Goal: Check status: Check status

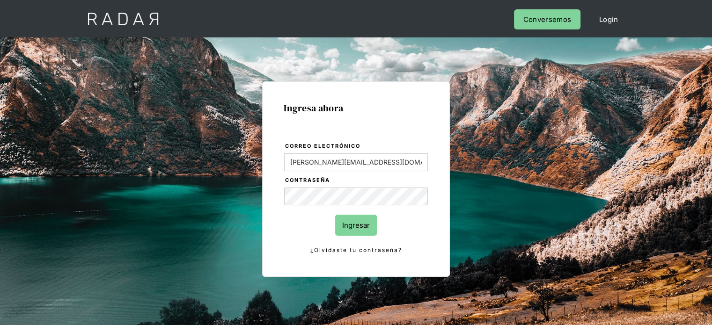
drag, startPoint x: 371, startPoint y: 229, endPoint x: 545, endPoint y: 178, distance: 181.9
click at [373, 228] on input "Ingresar" at bounding box center [356, 225] width 42 height 21
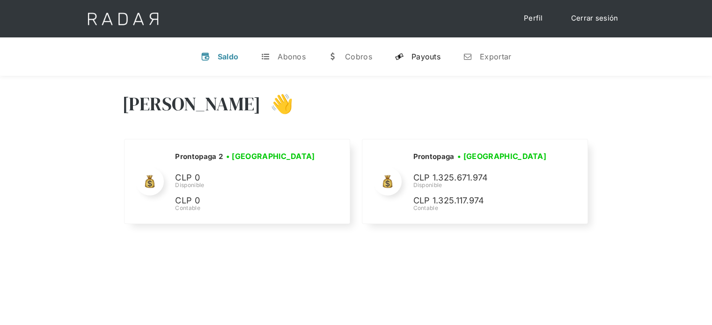
click at [427, 52] on div "Payouts" at bounding box center [425, 56] width 29 height 9
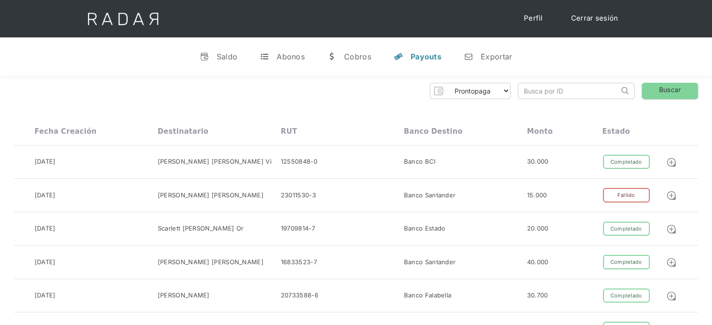
click at [533, 93] on input "search" at bounding box center [568, 90] width 101 height 15
paste input "af02302f-4a20-4d30-9993-41dca44cc02c"
drag, startPoint x: 533, startPoint y: 93, endPoint x: 517, endPoint y: 94, distance: 15.9
click at [517, 94] on div "Prontopaga Prontopaga 2 Thank you! Your submission has been received! Oops! Som…" at bounding box center [356, 91] width 684 height 16
click at [522, 91] on input "af02302f-4a20-4d30-9993-41dca44cc02c" at bounding box center [568, 90] width 101 height 15
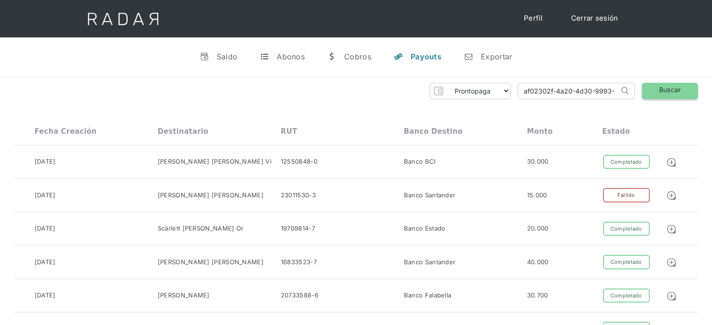
type input "af02302f-4a20-4d30-9993-41dca44cc02c"
click at [678, 86] on link "Buscar" at bounding box center [670, 91] width 56 height 16
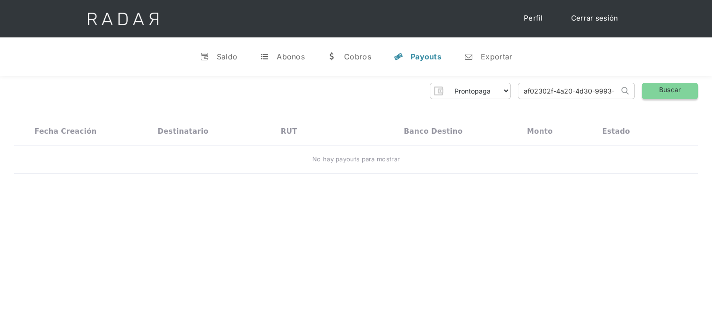
scroll to position [0, 45]
drag, startPoint x: 520, startPoint y: 94, endPoint x: 648, endPoint y: 96, distance: 127.8
click at [648, 96] on div "Prontopaga Prontopaga 2 Thank you! Your submission has been received! Oops! Som…" at bounding box center [356, 91] width 684 height 16
paste input "2bc73c4d-b21e-4477-88a5-9511e62b910c"
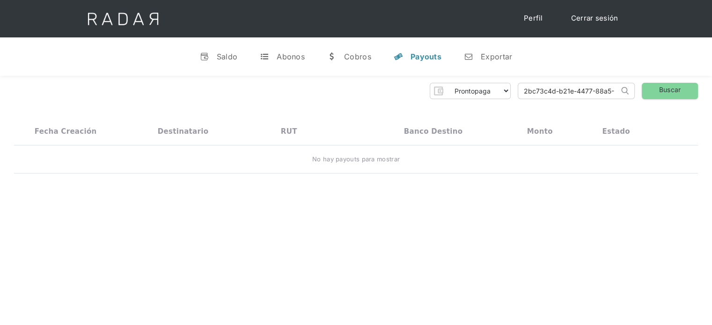
drag, startPoint x: 549, startPoint y: 93, endPoint x: 504, endPoint y: 99, distance: 45.8
click at [504, 99] on div "Prontopaga Prontopaga 2 Thank you! Your submission has been received! Oops! Som…" at bounding box center [356, 128] width 712 height 105
click at [525, 91] on input "2bc73c4d-b21e-4477-88a5-9511e62b910c" at bounding box center [568, 90] width 101 height 15
type input "2bc73c4d-b21e-4477-88a5-9511e62b910c"
click at [680, 90] on link "Buscar" at bounding box center [670, 91] width 56 height 16
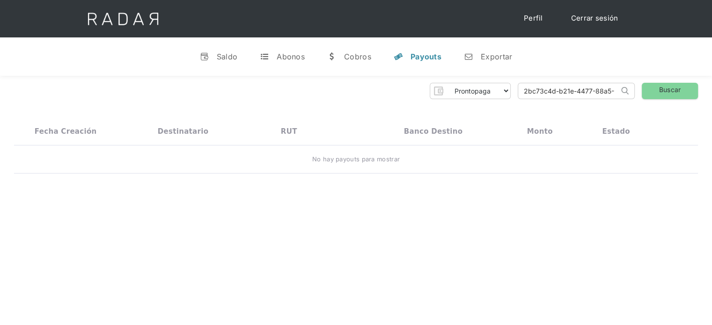
click at [599, 20] on link "Cerrar sesión" at bounding box center [595, 18] width 66 height 18
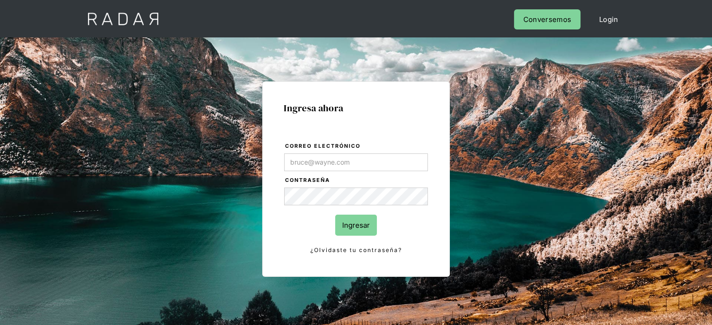
type input "[PERSON_NAME][EMAIL_ADDRESS][PERSON_NAME][DOMAIN_NAME]"
